Goal: Task Accomplishment & Management: Manage account settings

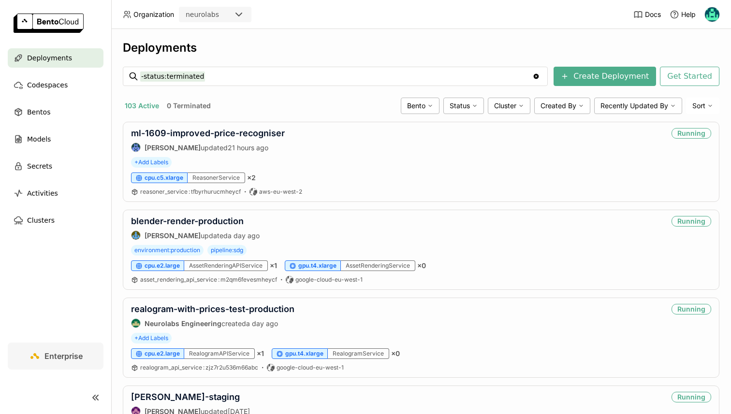
click at [256, 42] on div "Deployments" at bounding box center [421, 48] width 597 height 15
click at [195, 74] on input "-status:terminated" at bounding box center [336, 76] width 392 height 15
type input "reasoner"
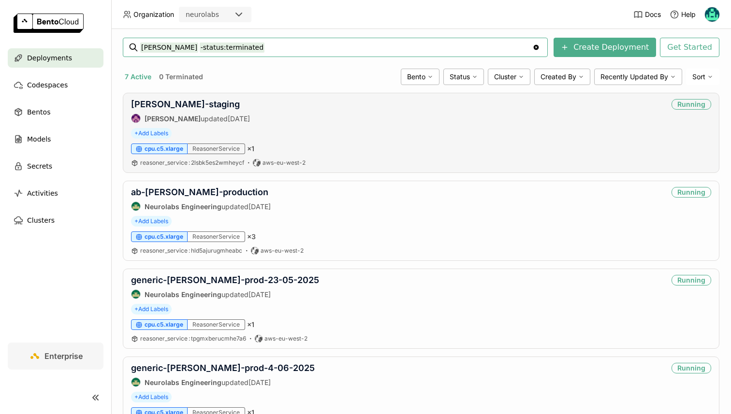
scroll to position [35, 0]
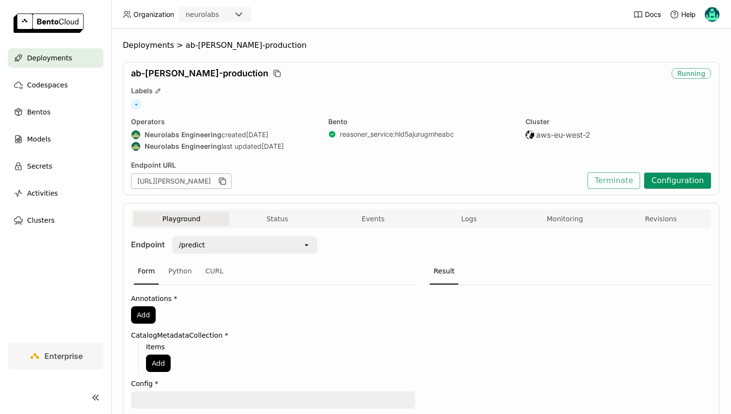
click at [681, 187] on button "Configuration" at bounding box center [677, 181] width 67 height 16
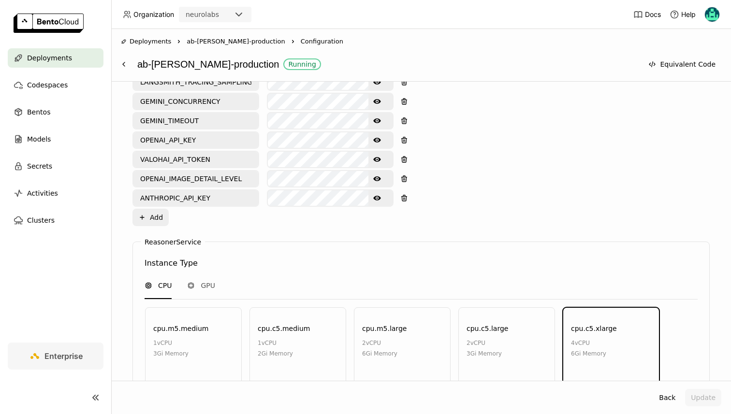
scroll to position [799, 0]
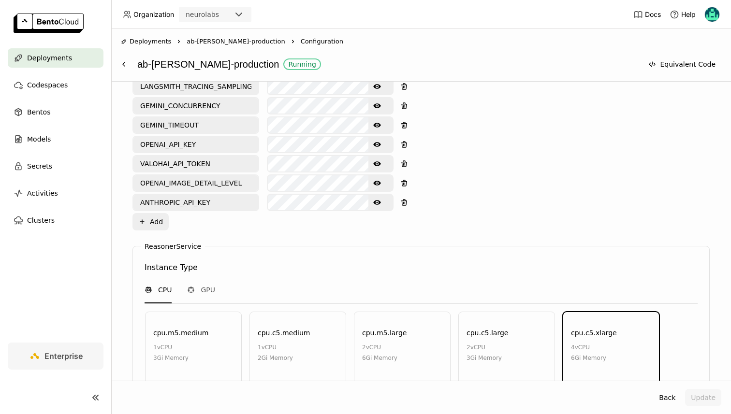
click at [376, 185] on icon "Show password text" at bounding box center [377, 183] width 8 height 5
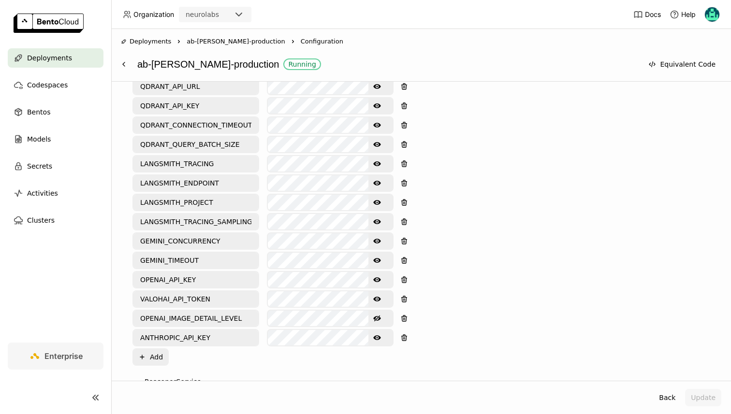
scroll to position [668, 0]
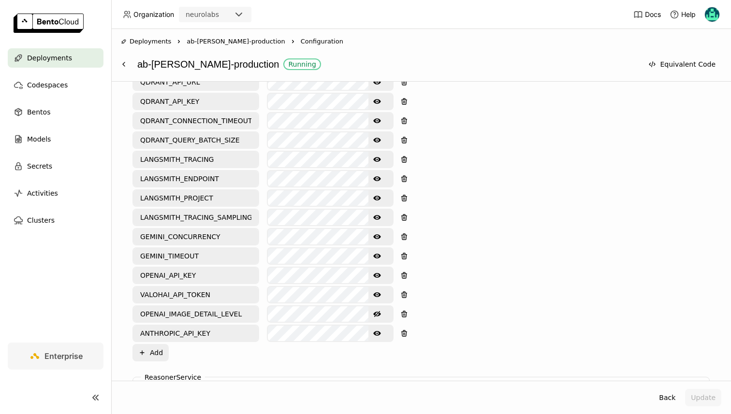
click at [377, 234] on icon "Show password text" at bounding box center [377, 237] width 8 height 8
click at [377, 258] on icon "Show password text" at bounding box center [377, 256] width 8 height 8
click at [179, 253] on input "GEMINI_TIMEOUT" at bounding box center [195, 255] width 125 height 15
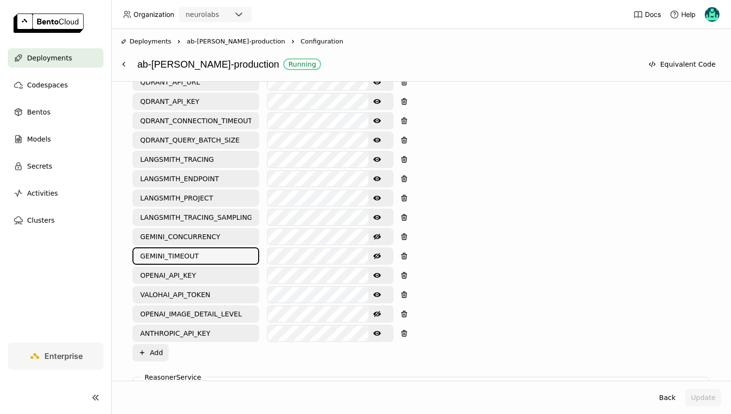
click at [174, 237] on input "GEMINI_CONCURRENCY" at bounding box center [195, 236] width 125 height 15
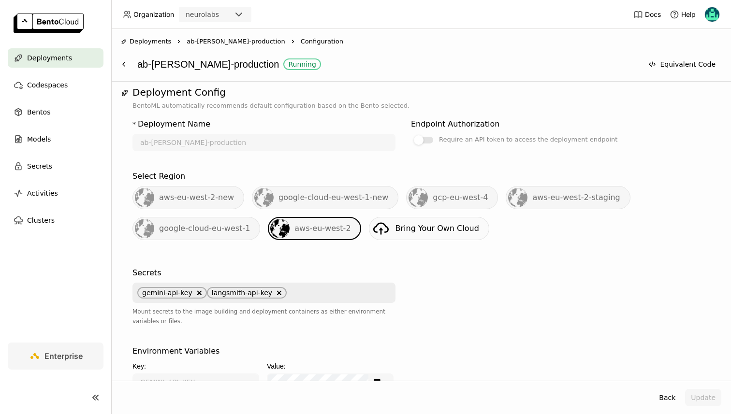
scroll to position [0, 0]
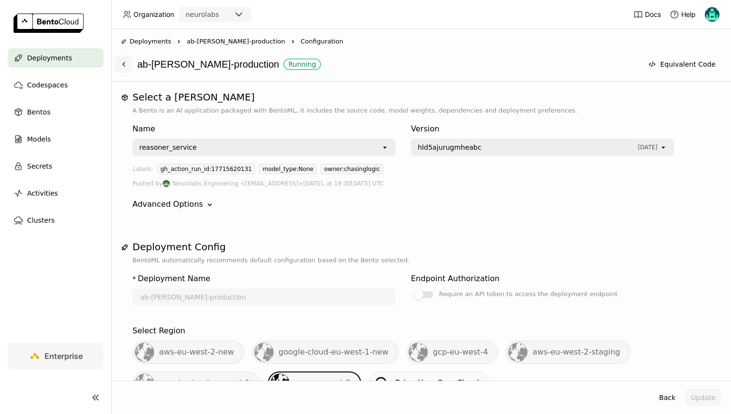
click at [122, 67] on icon at bounding box center [124, 64] width 8 height 8
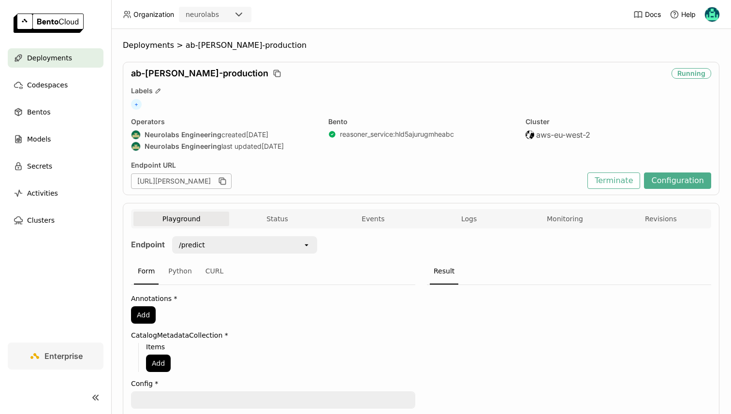
click at [281, 203] on div "Playground Status Events Logs Monitoring Revisions Endpoint /predict open Form …" at bounding box center [421, 347] width 597 height 288
click at [284, 216] on button "Status" at bounding box center [277, 219] width 96 height 15
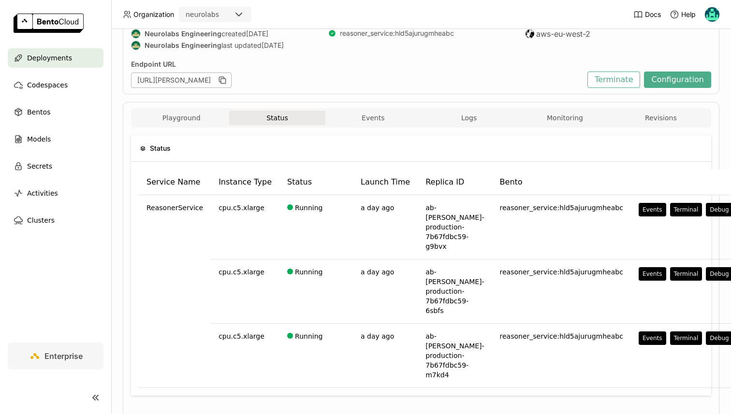
scroll to position [102, 0]
click at [550, 110] on button "Monitoring" at bounding box center [565, 117] width 96 height 15
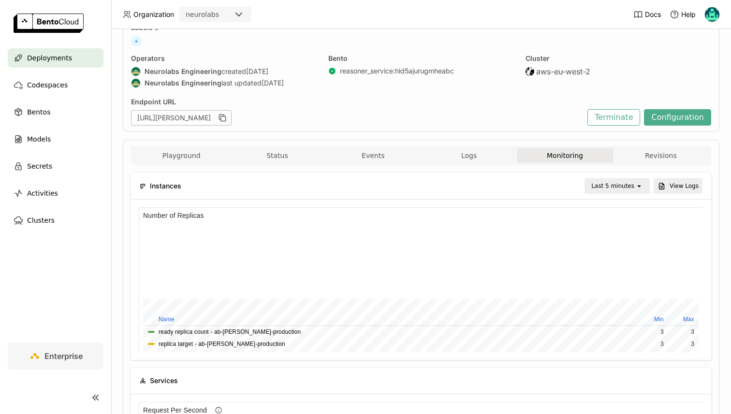
click at [630, 190] on div "Last 5 minutes" at bounding box center [612, 186] width 43 height 10
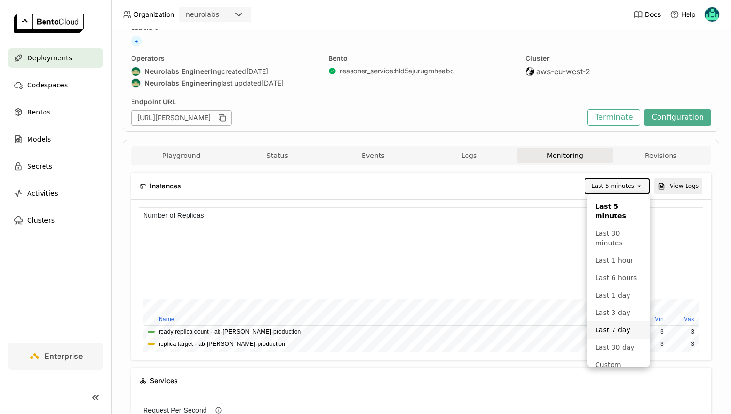
click at [614, 331] on div "Last 7 day" at bounding box center [618, 330] width 47 height 10
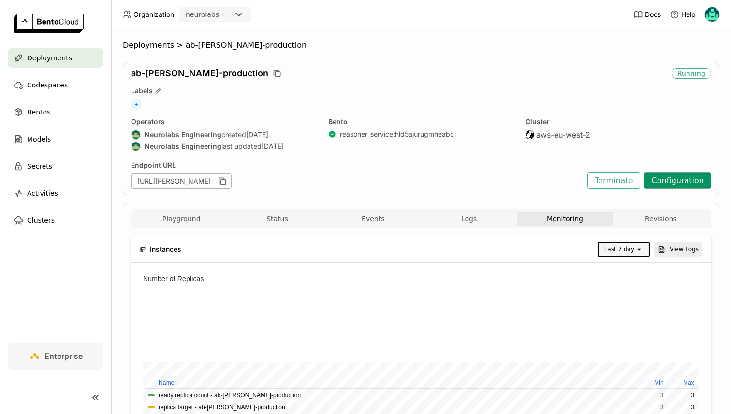
click at [681, 185] on button "Configuration" at bounding box center [677, 181] width 67 height 16
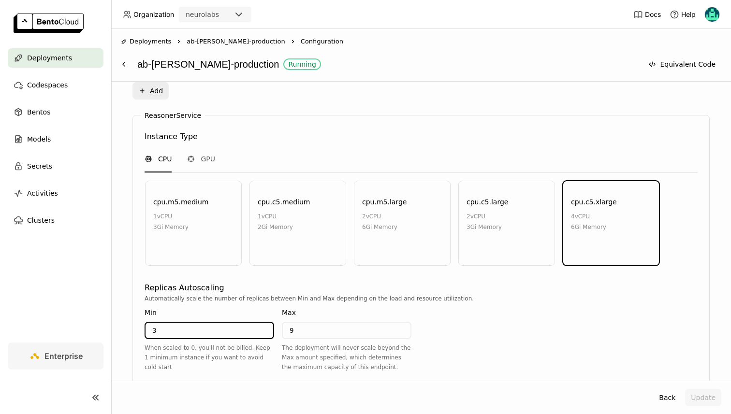
click at [207, 323] on input "3" at bounding box center [210, 330] width 128 height 15
type input "1"
click at [644, 356] on div "Automatically scale the number of replicas between Min and Max depending on the…" at bounding box center [421, 337] width 553 height 86
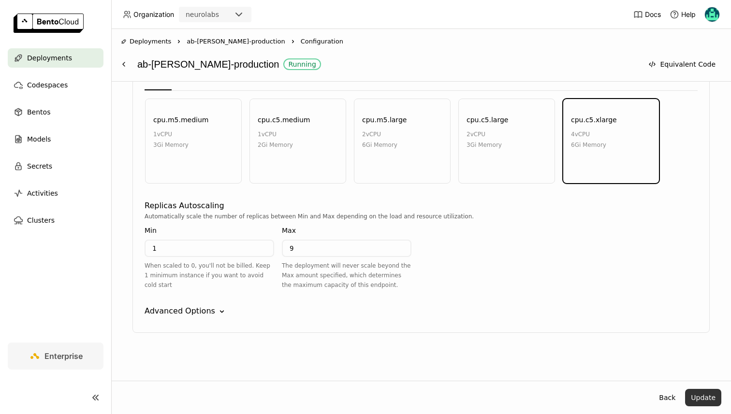
click at [709, 401] on button "Update" at bounding box center [703, 397] width 36 height 17
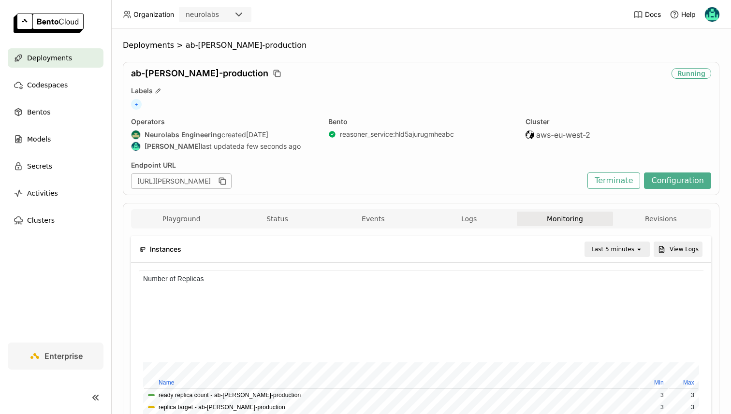
scroll to position [145, 565]
